Goal: Transaction & Acquisition: Purchase product/service

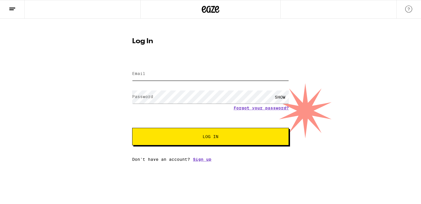
type input "barb.ruth.alexander@gmail.com"
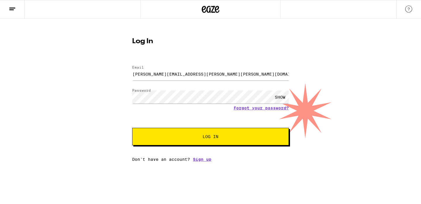
click at [167, 136] on span "Log In" at bounding box center [210, 137] width 109 height 4
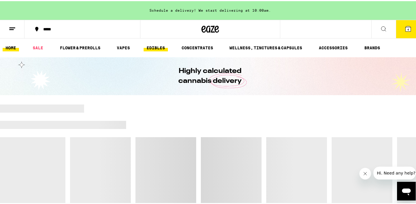
click at [155, 44] on link "EDIBLES" at bounding box center [156, 46] width 24 height 7
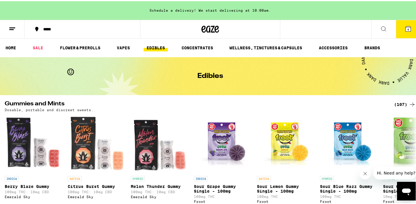
click at [380, 28] on icon at bounding box center [383, 27] width 7 height 7
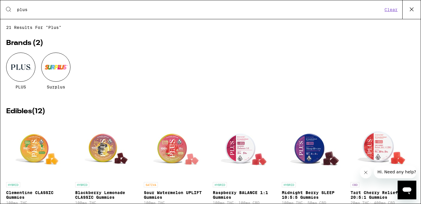
type input "plus"
click at [20, 65] on div at bounding box center [20, 67] width 29 height 29
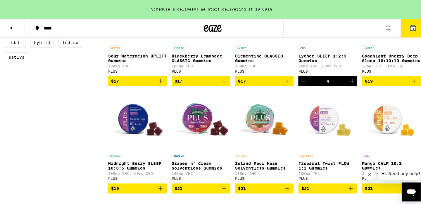
scroll to position [223, 0]
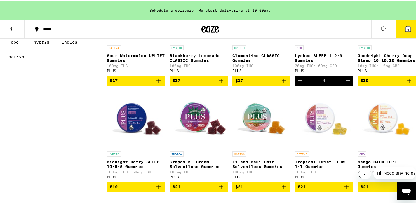
click at [407, 27] on icon at bounding box center [408, 27] width 5 height 5
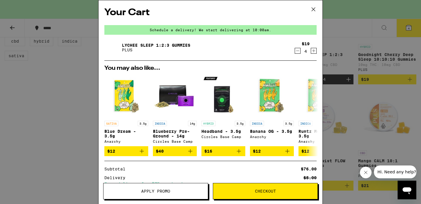
click at [312, 9] on icon at bounding box center [313, 9] width 9 height 9
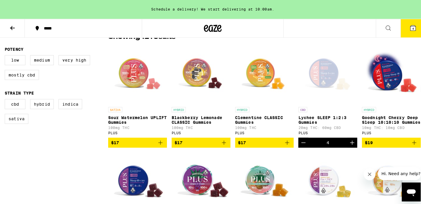
scroll to position [163, 0]
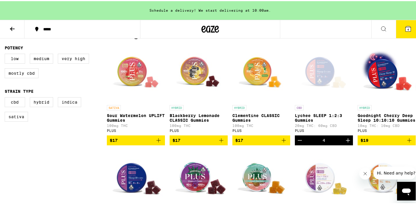
click at [353, 72] on div "Open page for Lychee SLEEP 1:2:3 Gummies from PLUS" at bounding box center [324, 72] width 58 height 58
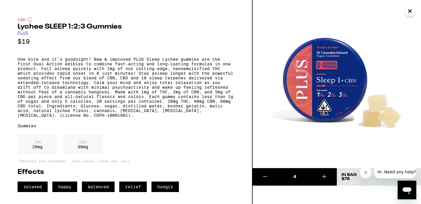
click at [325, 177] on icon at bounding box center [324, 176] width 7 height 7
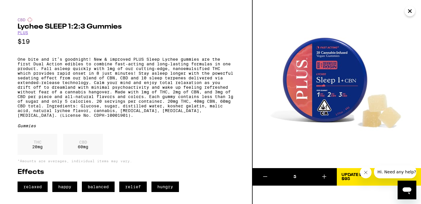
click at [325, 177] on icon at bounding box center [324, 176] width 7 height 7
click at [324, 176] on icon at bounding box center [324, 176] width 7 height 7
click at [347, 173] on div "Update Bag" at bounding box center [354, 175] width 27 height 4
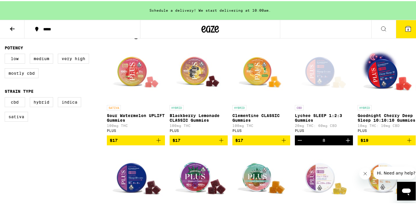
click at [408, 29] on span "8" at bounding box center [409, 29] width 2 height 4
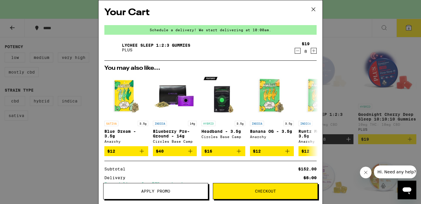
click at [168, 190] on span "Apply Promo" at bounding box center [155, 191] width 29 height 4
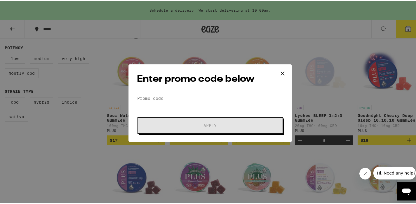
click at [139, 98] on input "Promo Code" at bounding box center [210, 97] width 147 height 9
paste input "TERPS"
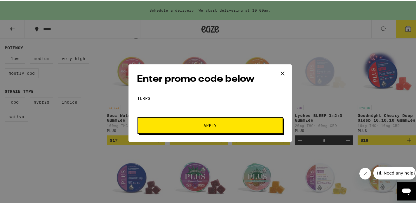
type input "TERPS"
click at [184, 124] on span "Apply" at bounding box center [210, 124] width 105 height 4
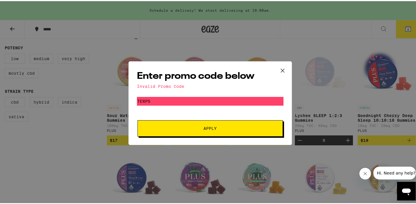
click at [281, 69] on icon at bounding box center [282, 69] width 9 height 9
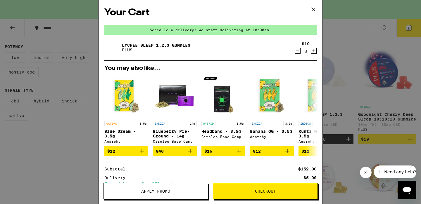
click at [237, 28] on div "Schedule a delivery! We start delivering at 10:00am." at bounding box center [210, 30] width 212 height 10
click at [279, 191] on span "Checkout" at bounding box center [265, 191] width 104 height 4
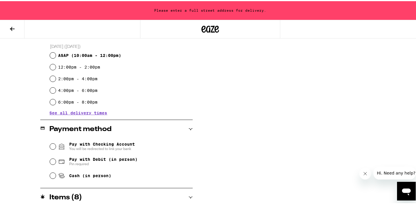
scroll to position [158, 0]
click at [53, 101] on input "6:00pm - 8:00pm" at bounding box center [53, 101] width 6 height 6
radio input "true"
click at [52, 177] on input "Cash (in person)" at bounding box center [53, 175] width 6 height 6
radio input "true"
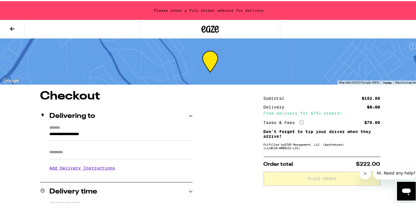
scroll to position [0, 0]
click at [13, 26] on icon at bounding box center [12, 27] width 7 height 7
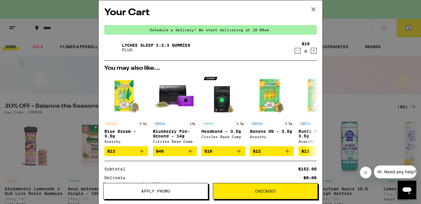
click at [314, 9] on icon at bounding box center [313, 9] width 9 height 9
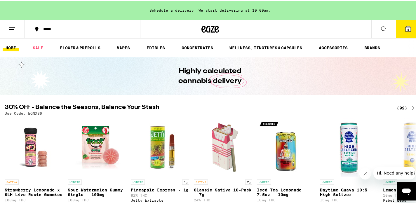
click at [382, 27] on icon at bounding box center [383, 27] width 7 height 7
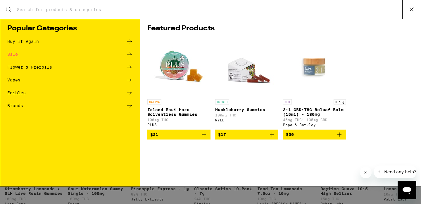
click at [22, 93] on div "Edibles" at bounding box center [16, 93] width 18 height 4
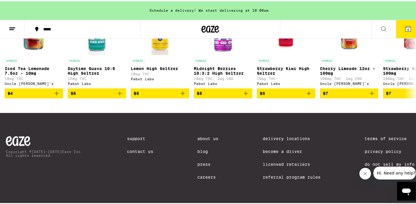
scroll to position [392, 0]
click at [382, 27] on icon at bounding box center [384, 27] width 5 height 5
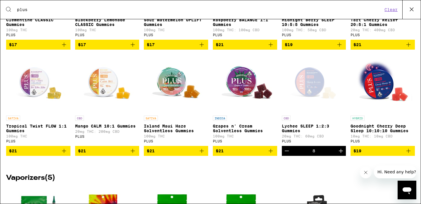
scroll to position [173, 0]
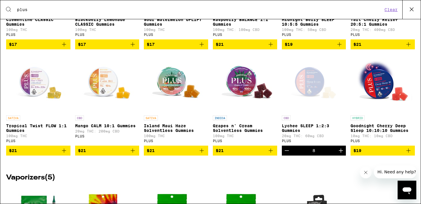
type input "plus"
click at [127, 154] on span "$21" at bounding box center [107, 150] width 58 height 7
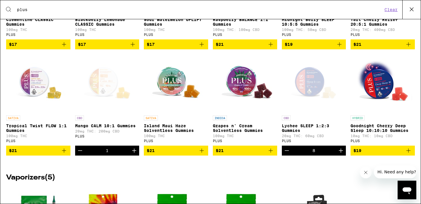
click at [133, 153] on icon "Increment" at bounding box center [134, 151] width 4 height 4
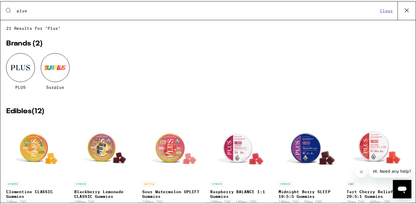
scroll to position [0, 0]
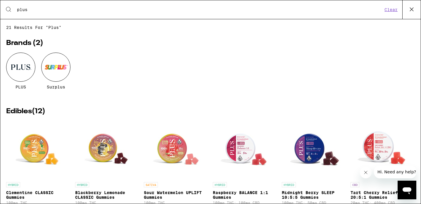
click at [412, 9] on icon at bounding box center [411, 9] width 9 height 9
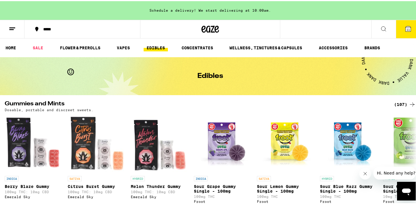
click at [407, 27] on span "11" at bounding box center [409, 29] width 4 height 4
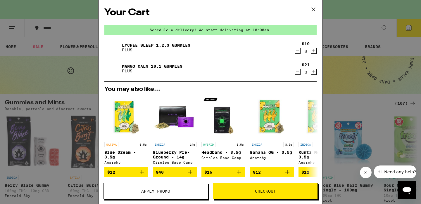
click at [244, 191] on span "Checkout" at bounding box center [265, 191] width 104 height 4
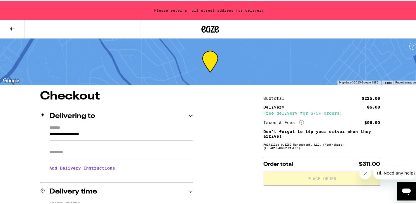
click at [366, 174] on icon "Close message from company" at bounding box center [365, 173] width 5 height 5
